Goal: Navigation & Orientation: Go to known website

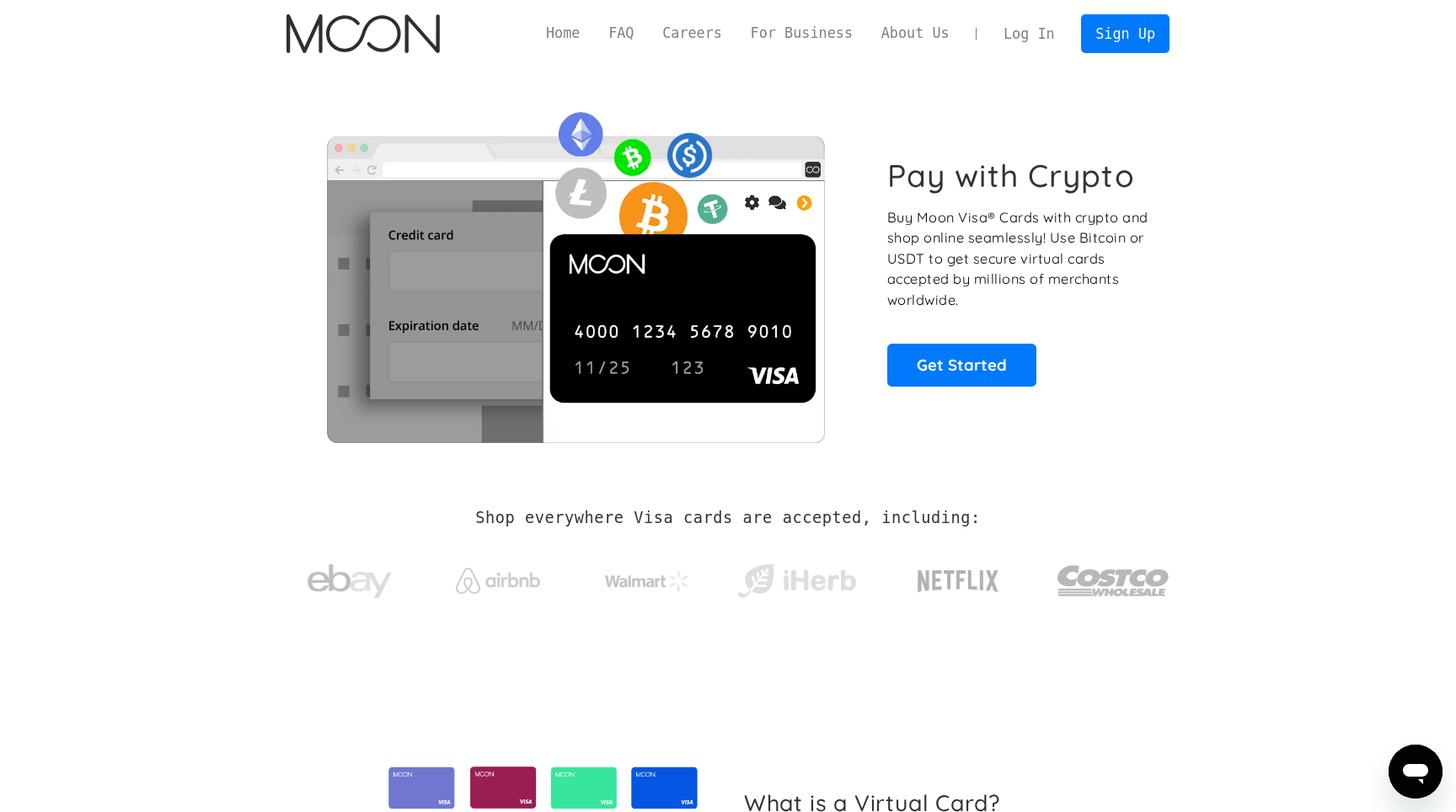
click at [1041, 24] on link "Log In" at bounding box center [1028, 34] width 79 height 37
